Goal: Check status: Check status

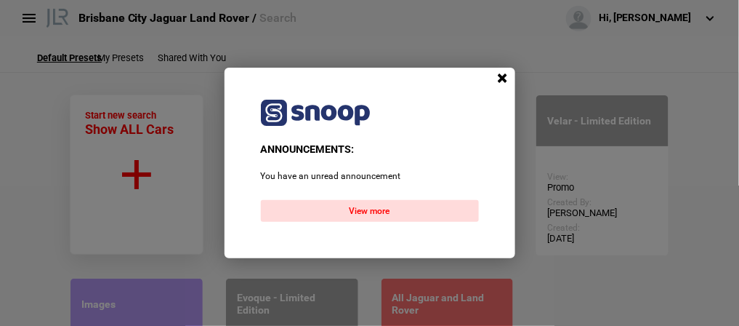
click at [504, 77] on span at bounding box center [503, 79] width 22 height 22
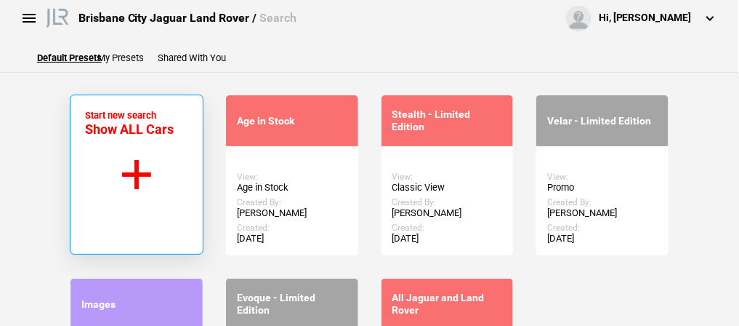
click at [141, 171] on button "Start new search Show ALL Cars" at bounding box center [137, 174] width 134 height 160
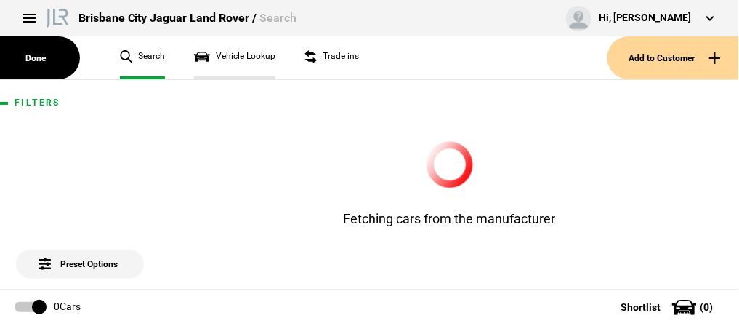
click at [239, 57] on link "Vehicle Lookup" at bounding box center [234, 57] width 81 height 43
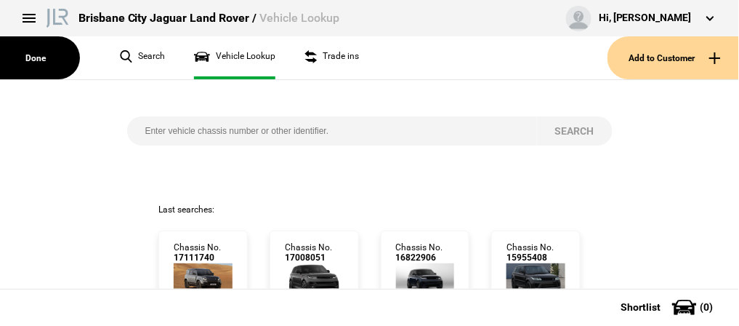
click at [144, 132] on input "search" at bounding box center [332, 130] width 410 height 29
paste input "[US_VEHICLE_IDENTIFICATION_NUMBER]"
type input "[US_VEHICLE_IDENTIFICATION_NUMBER]"
click at [567, 130] on button "Search" at bounding box center [575, 130] width 76 height 29
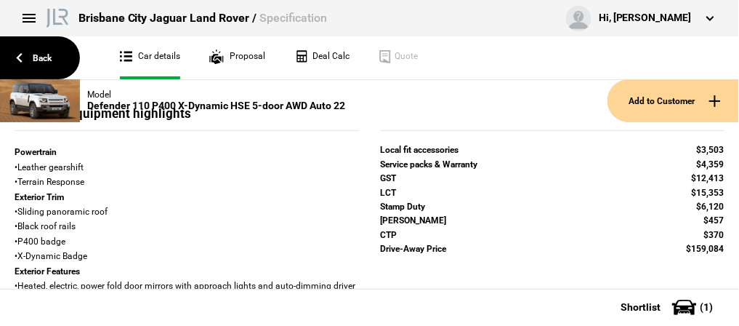
scroll to position [581, 0]
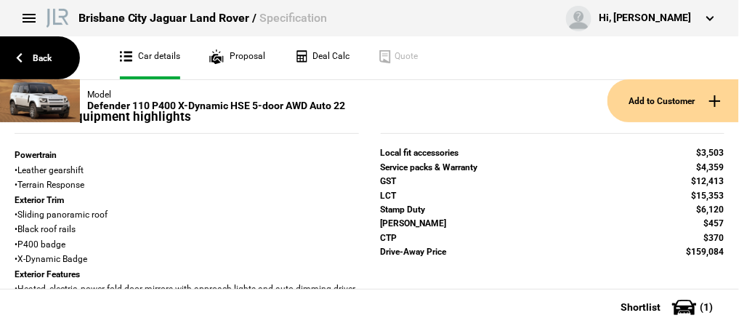
click at [52, 103] on div at bounding box center [40, 100] width 80 height 43
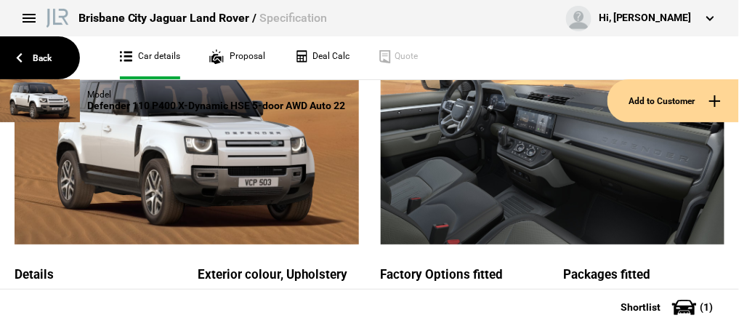
scroll to position [116, 0]
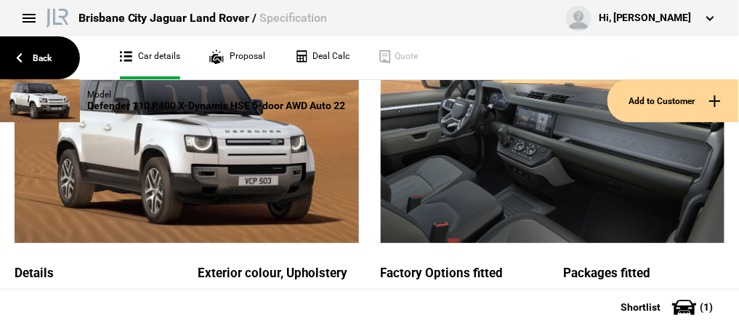
click at [305, 129] on img at bounding box center [187, 145] width 345 height 193
